Goal: Navigation & Orientation: Find specific page/section

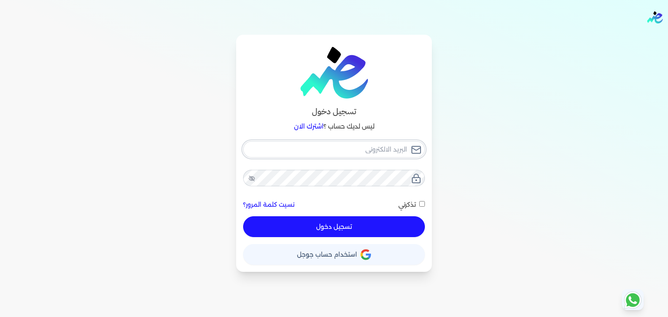
click at [391, 148] on input "email" at bounding box center [334, 149] width 182 height 17
type input "[EMAIL_ADDRESS][DOMAIN_NAME]"
click at [249, 175] on icon at bounding box center [251, 178] width 7 height 7
click at [411, 227] on button "تسجيل دخول" at bounding box center [334, 227] width 182 height 21
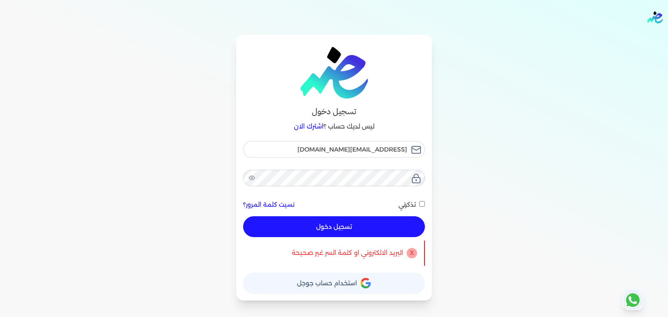
click at [386, 229] on button "تسجيل دخول" at bounding box center [334, 227] width 182 height 21
click at [390, 227] on button "تسجيل دخول" at bounding box center [334, 227] width 182 height 21
checkbox input "false"
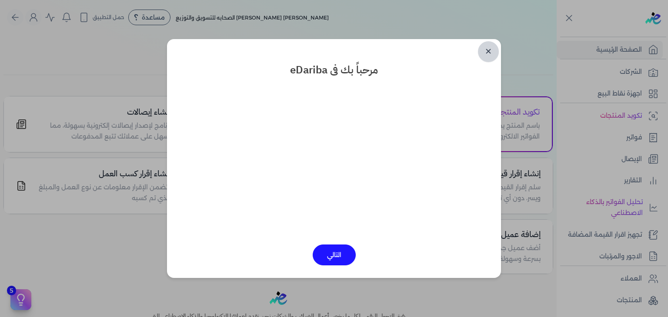
click at [490, 52] on link "✕" at bounding box center [488, 51] width 21 height 21
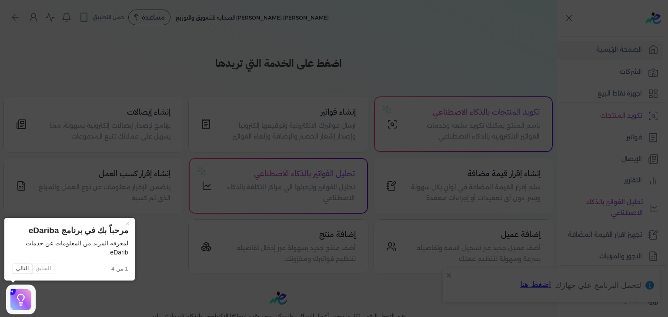
click at [615, 144] on icon at bounding box center [334, 158] width 668 height 317
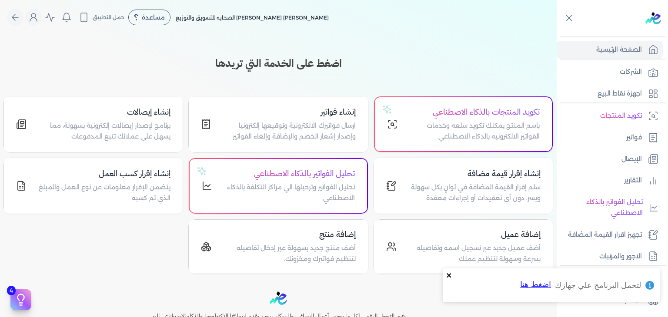
click at [451, 274] on icon "close" at bounding box center [449, 275] width 6 height 7
click at [617, 133] on link "فواتير" at bounding box center [610, 138] width 106 height 18
click at [631, 147] on ul "تكويد المنتجات فواتير الإيصال التقارير تحليل الفواتير بالذكاء الاصطناعي تجهيز ا…" at bounding box center [610, 186] width 106 height 159
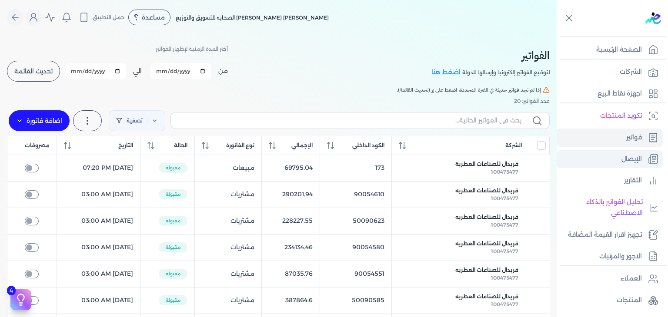
click at [637, 151] on link "الإيصال" at bounding box center [610, 159] width 106 height 18
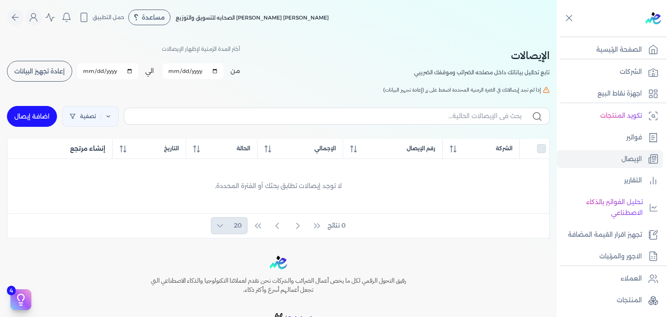
click at [36, 114] on link "اضافة إيصال" at bounding box center [32, 116] width 50 height 21
select select
select select "EGP"
select select "EGS"
select select "B"
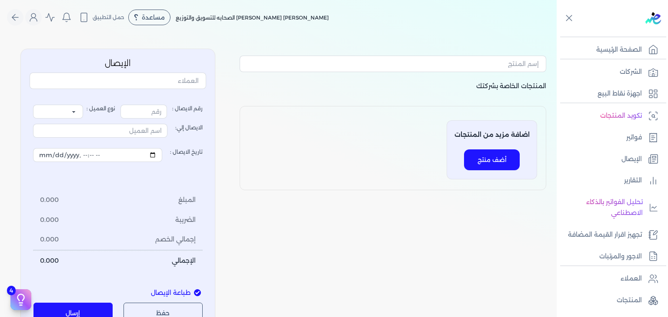
type input "1"
select select "P"
type input "عميل نقدي"
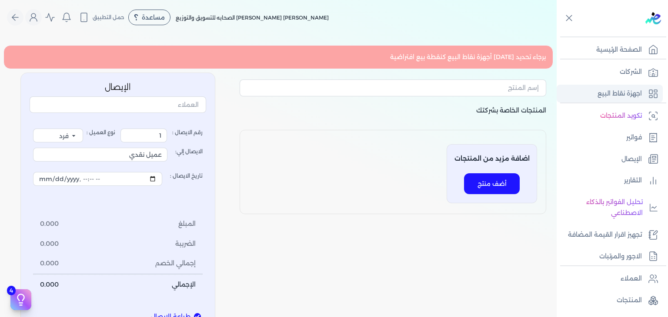
click at [616, 97] on p "اجهزة نقاط البيع" at bounding box center [620, 93] width 44 height 11
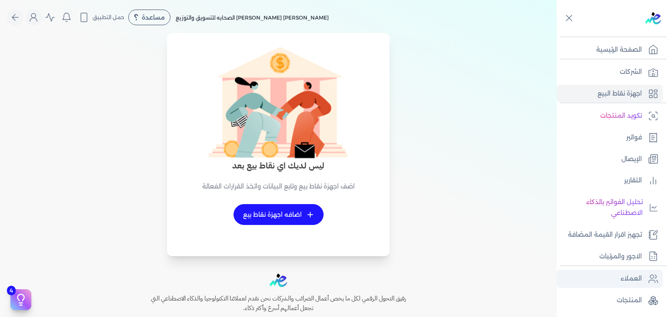
click at [634, 280] on p "العملاء" at bounding box center [631, 279] width 21 height 11
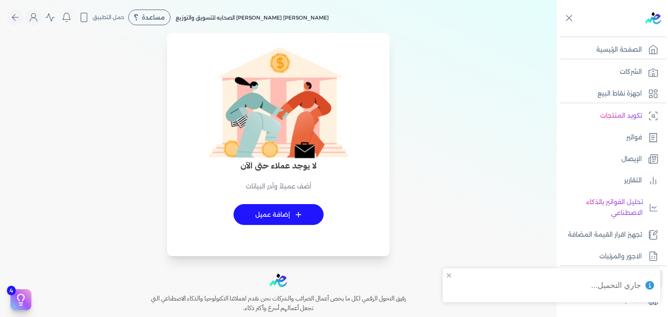
click at [447, 269] on div "جاري التحميل..." at bounding box center [551, 286] width 217 height 34
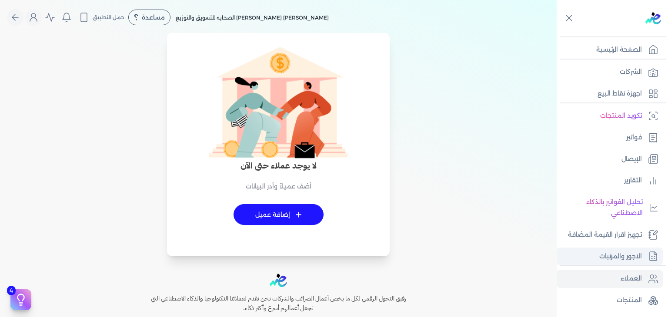
click at [611, 251] on p "الاجور والمرتبات" at bounding box center [620, 256] width 43 height 11
select select "01"
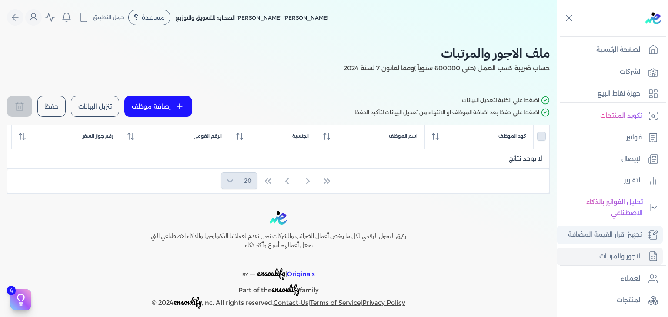
click at [581, 232] on p "تجهيز اقرار القيمة المضافة" at bounding box center [605, 235] width 74 height 11
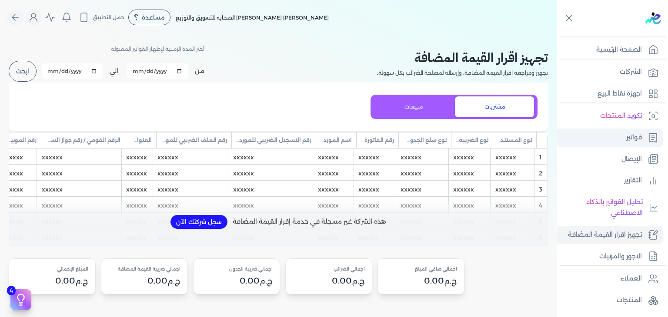
click at [625, 129] on link "فواتير" at bounding box center [610, 138] width 106 height 18
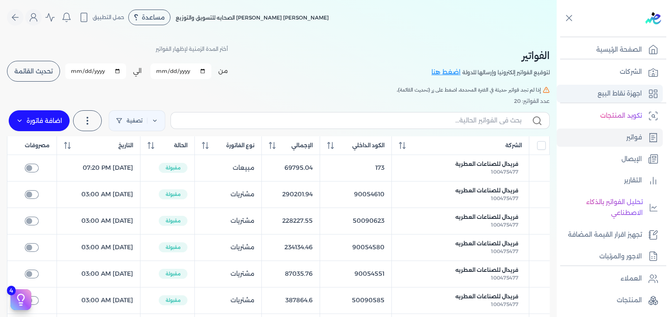
click at [630, 86] on link "اجهزة نقاط البيع" at bounding box center [610, 94] width 106 height 18
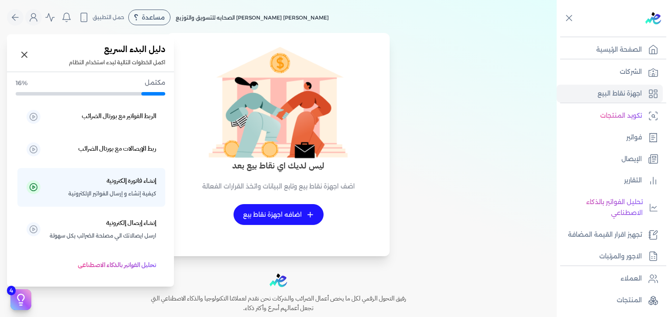
click at [16, 298] on icon at bounding box center [20, 300] width 13 height 13
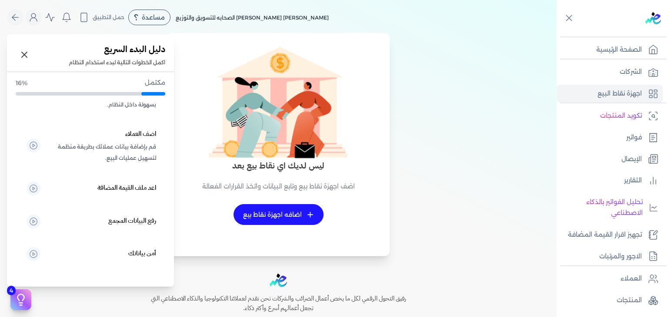
scroll to position [247, 0]
click at [139, 188] on h5 "اعد ملف القيمة المضافة" at bounding box center [126, 188] width 59 height 11
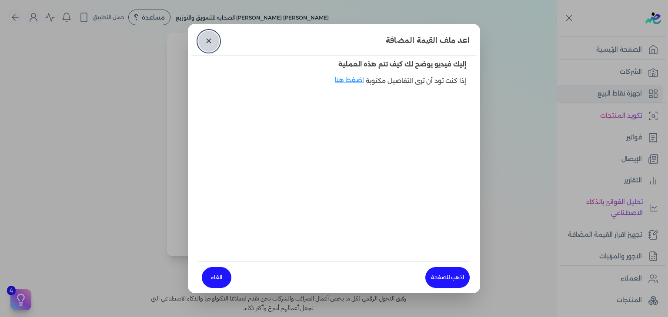
click at [206, 42] on link "✕" at bounding box center [208, 41] width 21 height 21
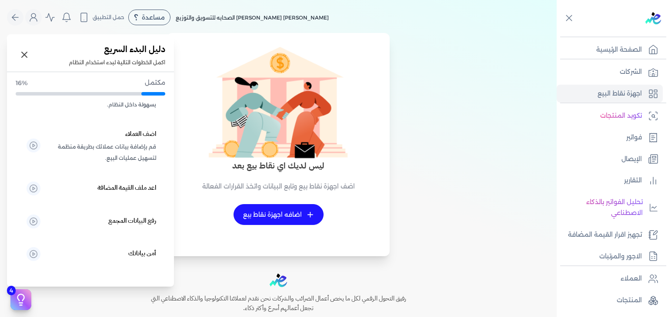
click at [19, 297] on icon at bounding box center [20, 300] width 13 height 13
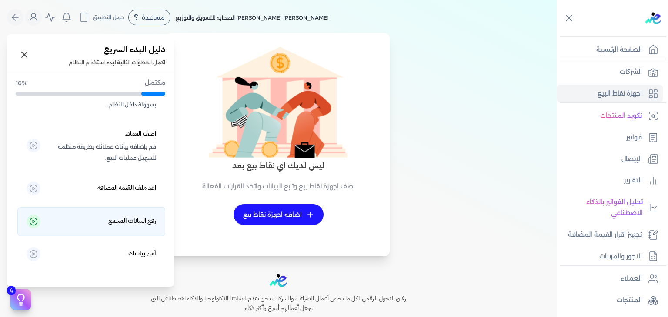
scroll to position [247, 0]
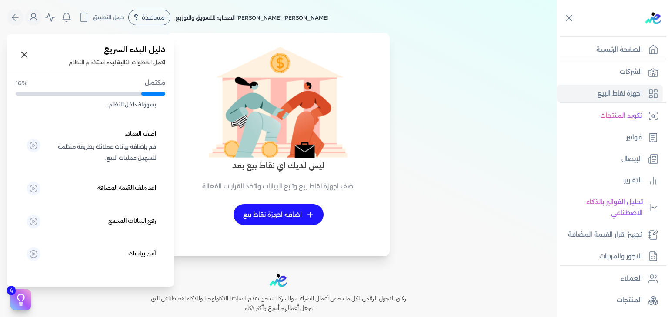
click at [125, 251] on p "أمن بياناتك" at bounding box center [102, 254] width 107 height 13
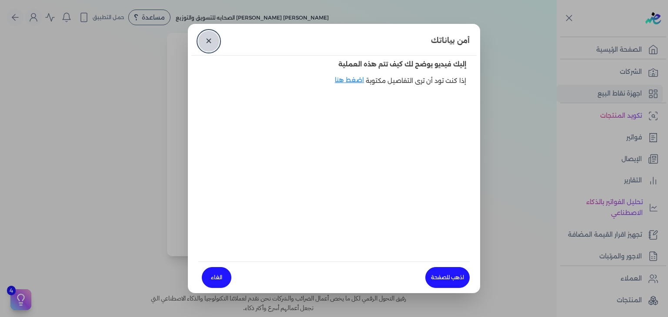
click at [204, 40] on link "✕" at bounding box center [208, 41] width 21 height 21
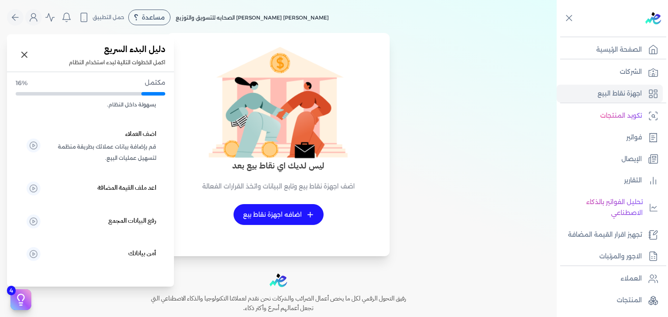
click at [23, 294] on icon at bounding box center [20, 300] width 13 height 13
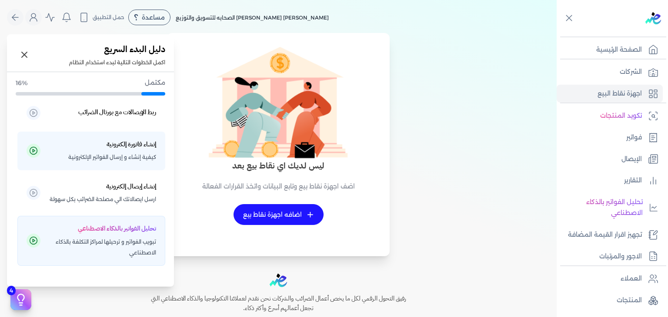
scroll to position [0, 0]
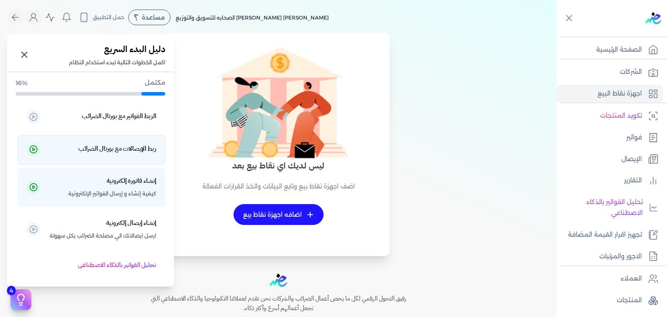
click at [140, 144] on h5 "ربط الإيصالات مع بورتال الضرائب" at bounding box center [117, 149] width 78 height 11
